Goal: Task Accomplishment & Management: Manage account settings

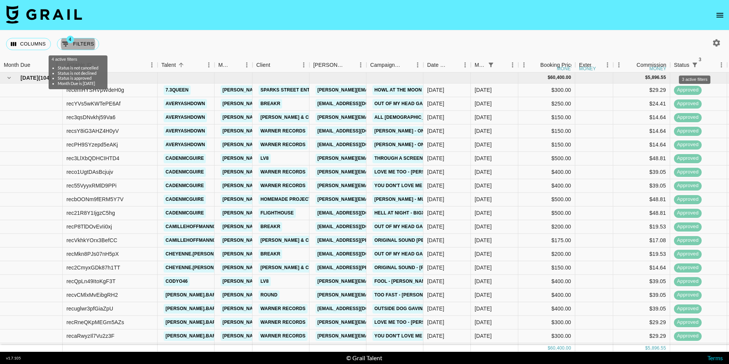
drag, startPoint x: 0, startPoint y: 0, endPoint x: 720, endPoint y: 13, distance: 719.6
click at [720, 13] on icon "open drawer" at bounding box center [719, 15] width 7 height 5
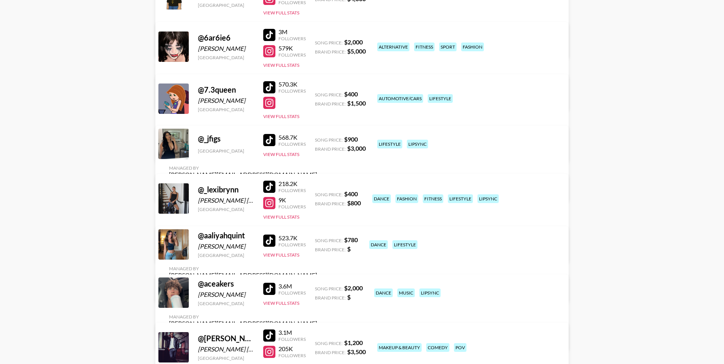
scroll to position [1, 0]
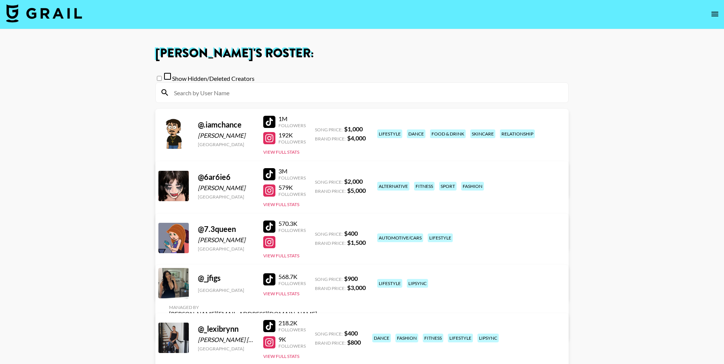
click at [227, 99] on input at bounding box center [366, 93] width 394 height 12
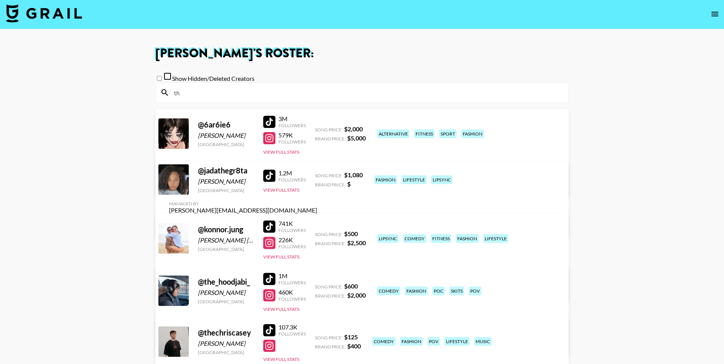
type input "t"
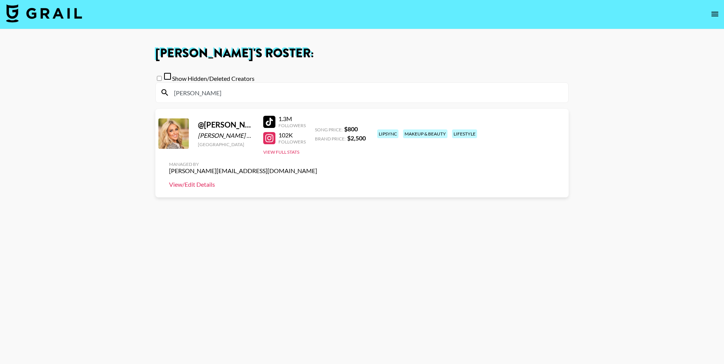
type input "[PERSON_NAME]"
click at [317, 181] on link "View/Edit Details" at bounding box center [243, 185] width 148 height 8
click at [55, 16] on img at bounding box center [44, 13] width 76 height 18
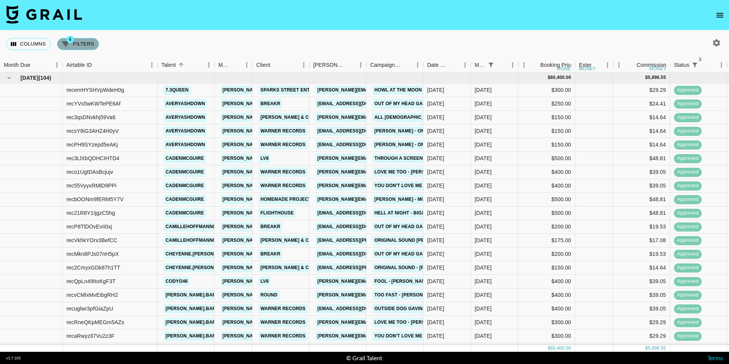
click at [77, 41] on button "4 Filters" at bounding box center [78, 44] width 42 height 12
select select "status"
select select "not"
select select "cancelled"
select select "status"
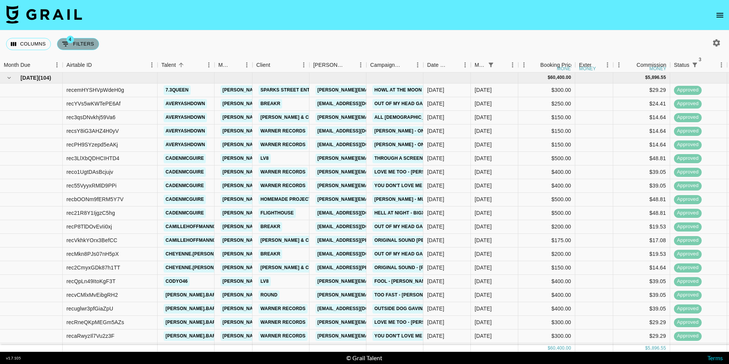
select select "not"
select select "declined"
select select "status"
select select "approved"
select select "monthDue2"
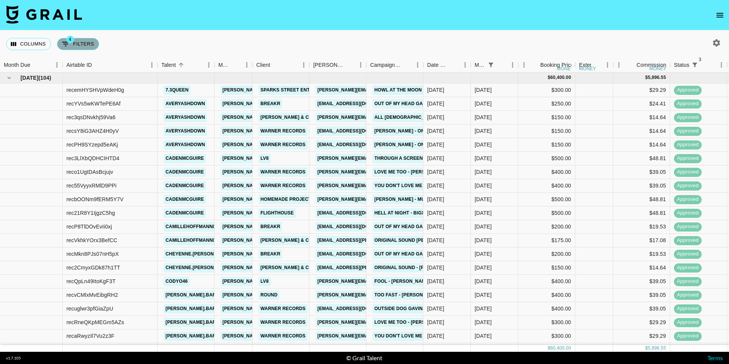
select select "[DATE]"
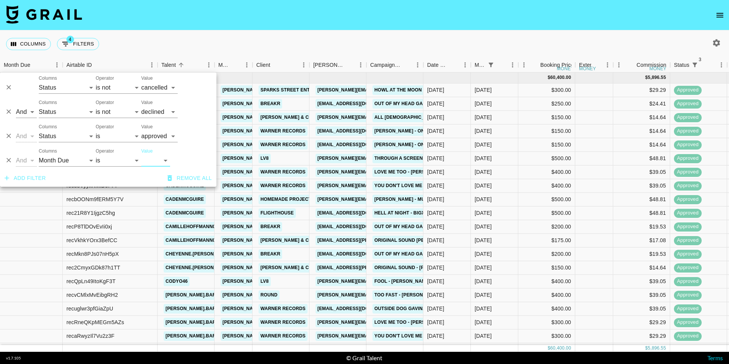
click at [137, 26] on nav at bounding box center [364, 15] width 729 height 30
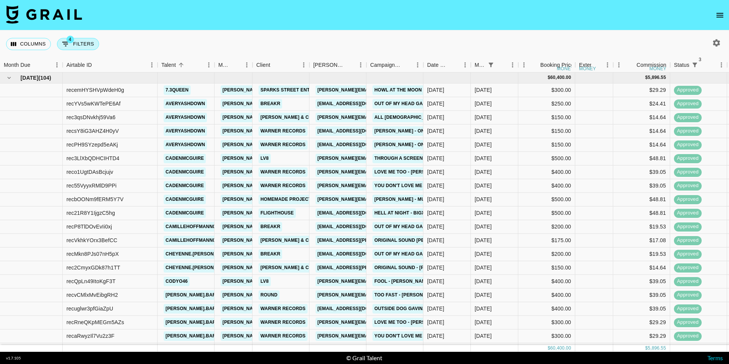
click at [82, 43] on button "4 Filters" at bounding box center [78, 44] width 42 height 12
select select "status"
select select "not"
select select "cancelled"
select select "status"
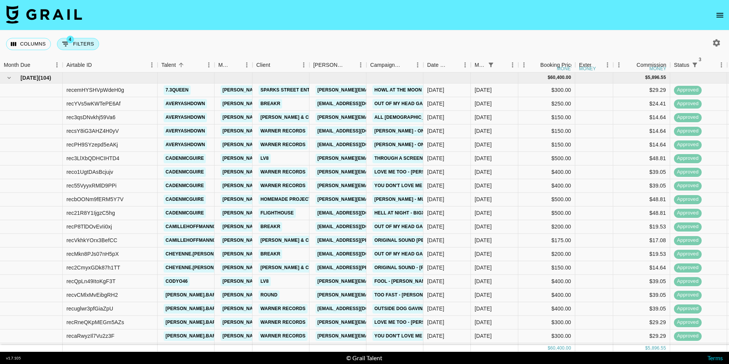
select select "not"
select select "declined"
select select "status"
select select "approved"
select select "monthDue2"
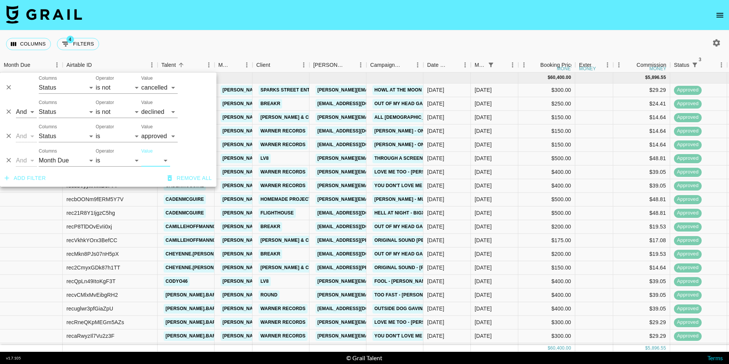
select select "[DATE]"
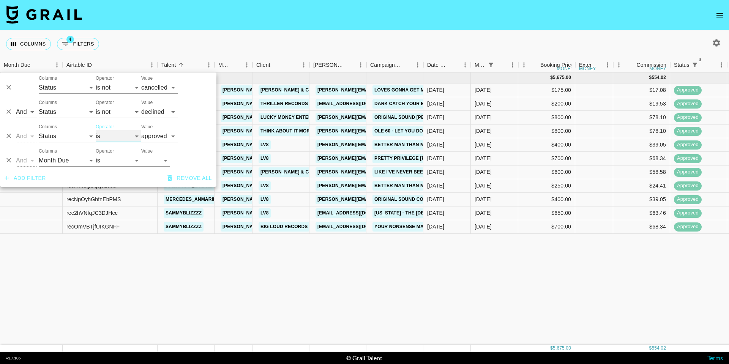
select select "not"
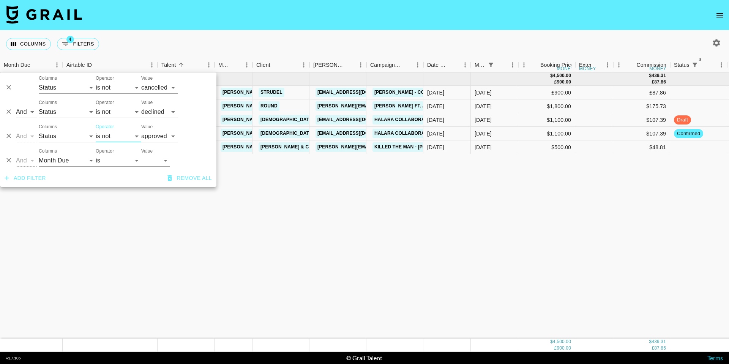
click at [210, 41] on div "Columns 4 Filters + Booking" at bounding box center [364, 43] width 729 height 27
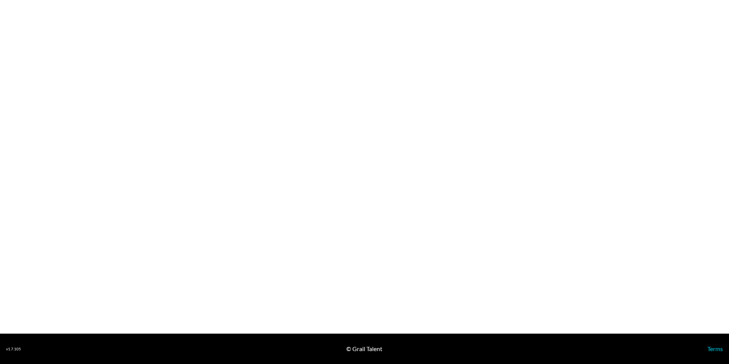
select select "USD"
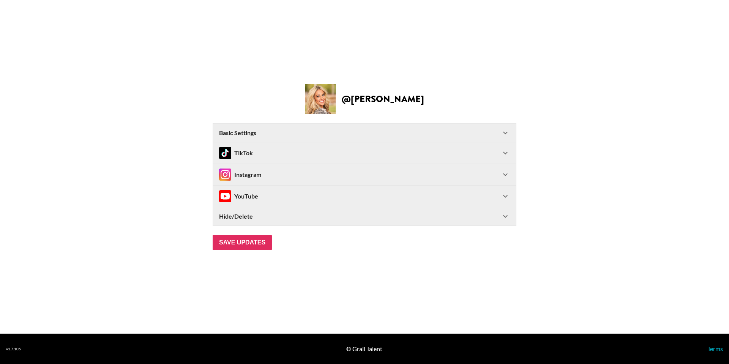
click at [267, 152] on div "TikTok" at bounding box center [360, 153] width 282 height 12
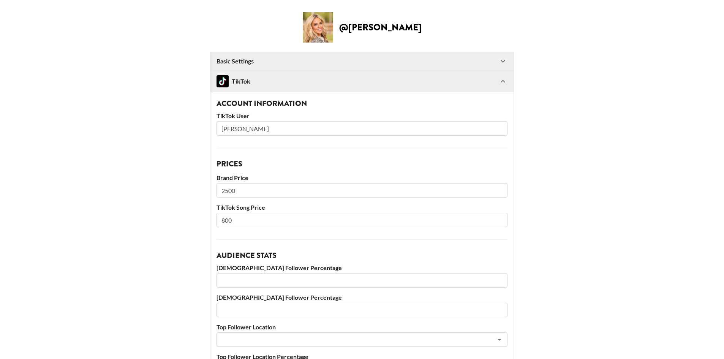
drag, startPoint x: 283, startPoint y: 131, endPoint x: 207, endPoint y: 122, distance: 76.1
click at [207, 122] on main "@ keaton_reeese Basic Settings Airtable ID: rec5aonyvaQe25A9i Manager(s) chris@…" at bounding box center [362, 273] width 712 height 522
paste input "https://www.tiktok.com/@thekeatontoaks?lang=en"
drag, startPoint x: 294, startPoint y: 129, endPoint x: 203, endPoint y: 127, distance: 90.8
click at [205, 128] on main "@ keaton_reeese Basic Settings Airtable ID: rec5aonyvaQe25A9i Manager(s) chris@…" at bounding box center [362, 273] width 712 height 522
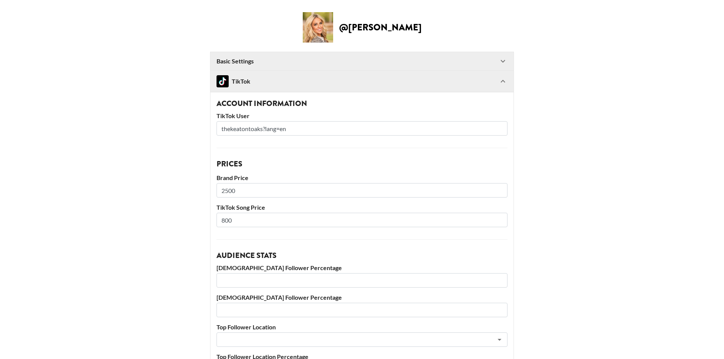
drag, startPoint x: 312, startPoint y: 130, endPoint x: 267, endPoint y: 130, distance: 45.6
click at [267, 130] on input "thekeatontoaks?lang=en" at bounding box center [361, 128] width 291 height 14
type input "thekeatontoaks"
click at [533, 119] on main "@ keaton_reeese Basic Settings Airtable ID: rec5aonyvaQe25A9i Manager(s) chris@…" at bounding box center [362, 273] width 712 height 522
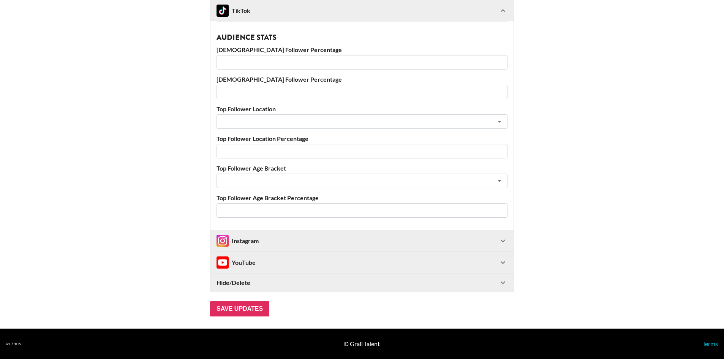
scroll to position [218, 0]
click at [252, 307] on input "Save Updates" at bounding box center [239, 308] width 59 height 15
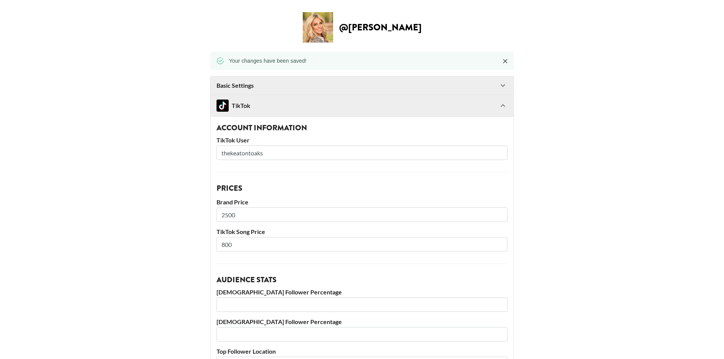
scroll to position [0, 0]
